Goal: Task Accomplishment & Management: Use online tool/utility

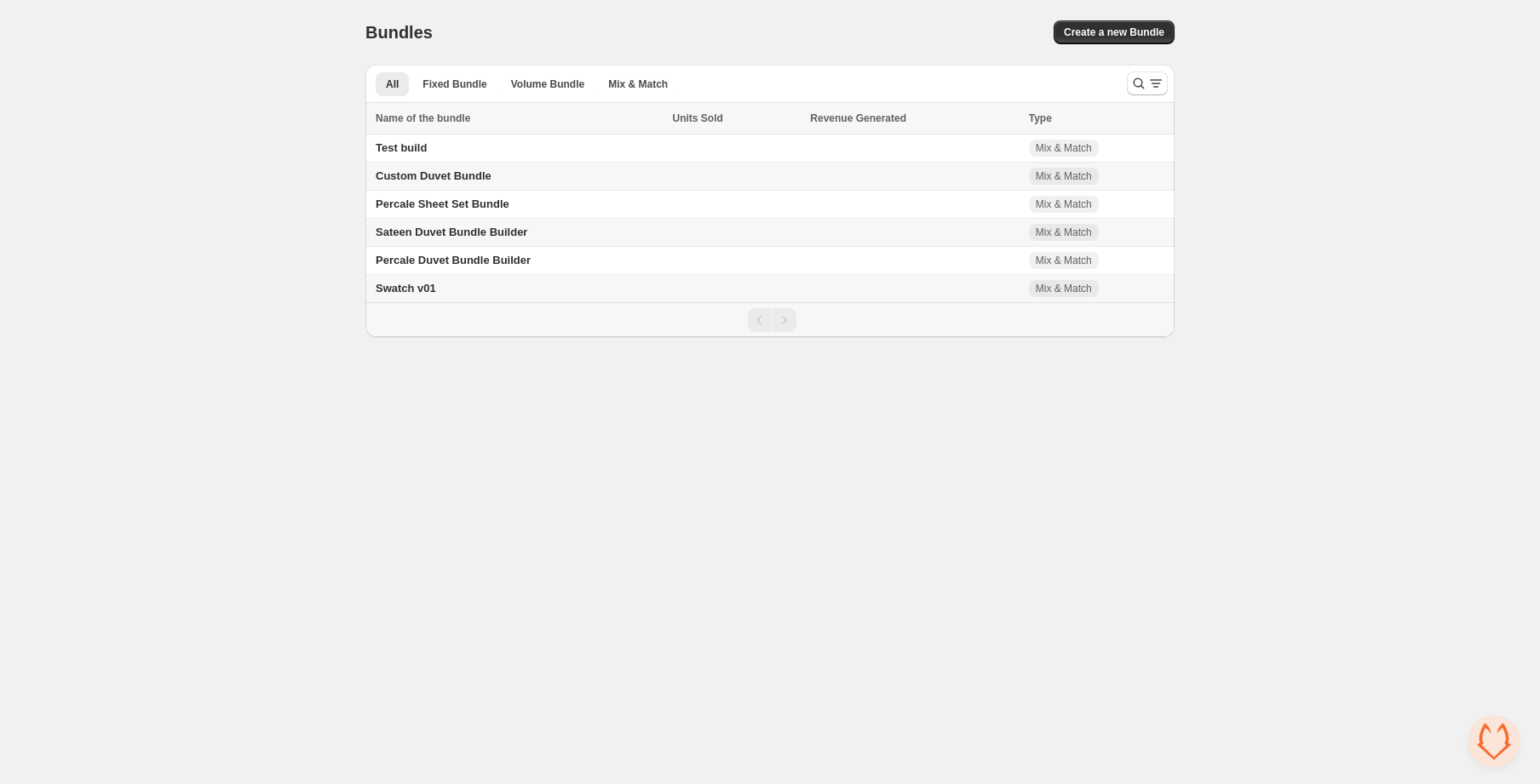
click at [472, 203] on span "Percale Sheet Set Bundle" at bounding box center [442, 204] width 134 height 13
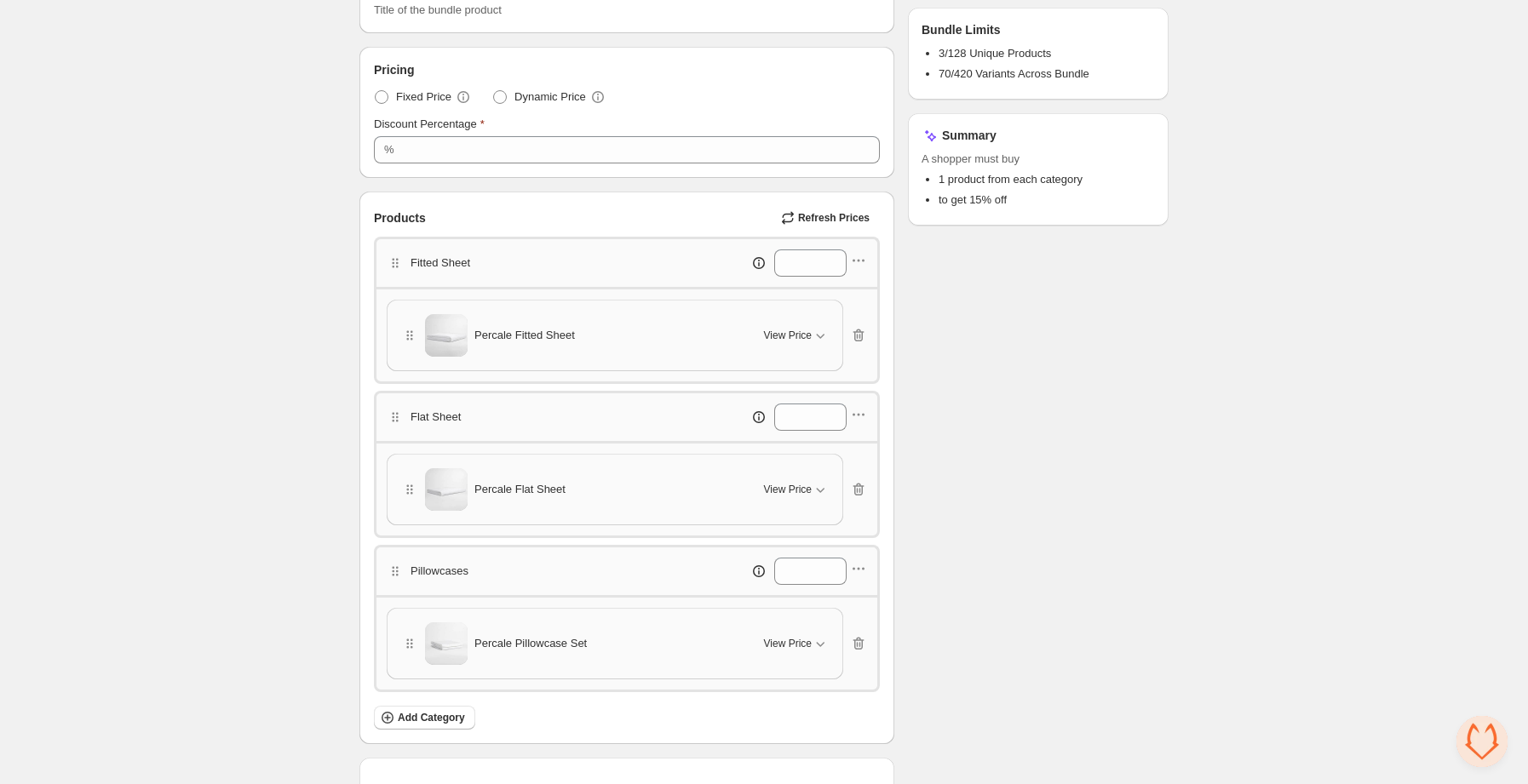
scroll to position [250, 0]
click at [805, 339] on span "View Price" at bounding box center [788, 334] width 48 height 14
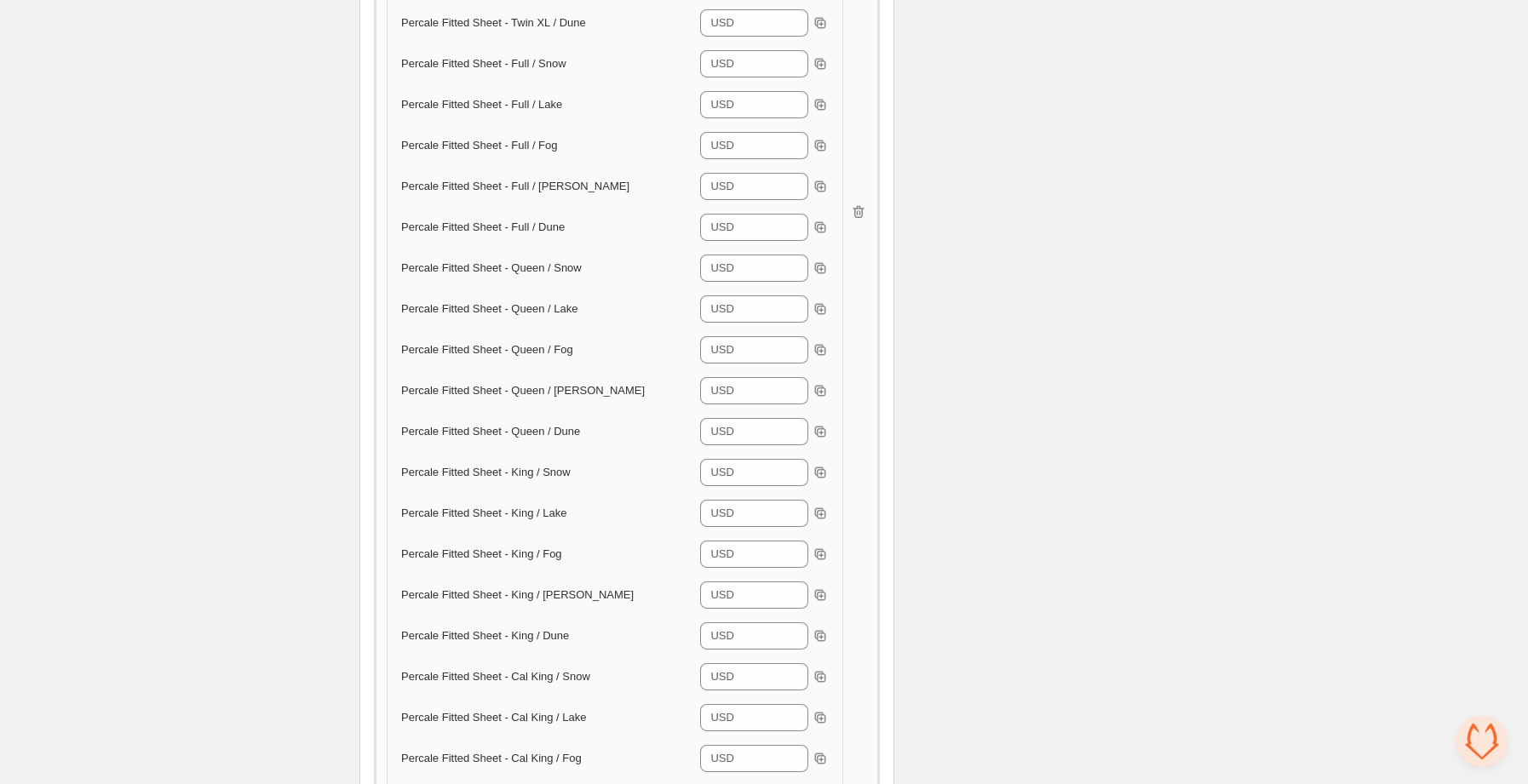
scroll to position [981, 0]
